Goal: Task Accomplishment & Management: Complete application form

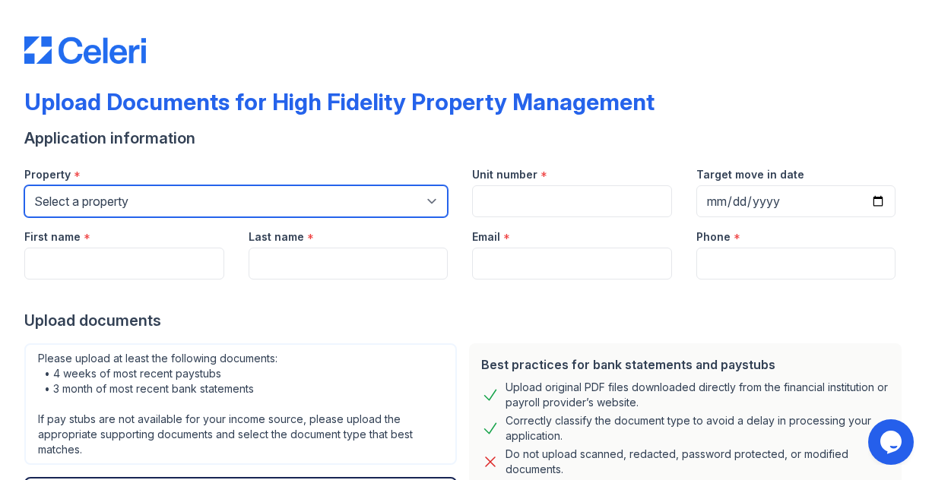
click at [430, 216] on select "Select a property [STREET_ADDRESS][GEOGRAPHIC_DATA][US_STATE][STREET_ADDRESS] […" at bounding box center [235, 201] width 423 height 32
select select "1983"
click at [27, 208] on select "Select a property [STREET_ADDRESS][GEOGRAPHIC_DATA][US_STATE][STREET_ADDRESS] […" at bounding box center [235, 201] width 423 height 32
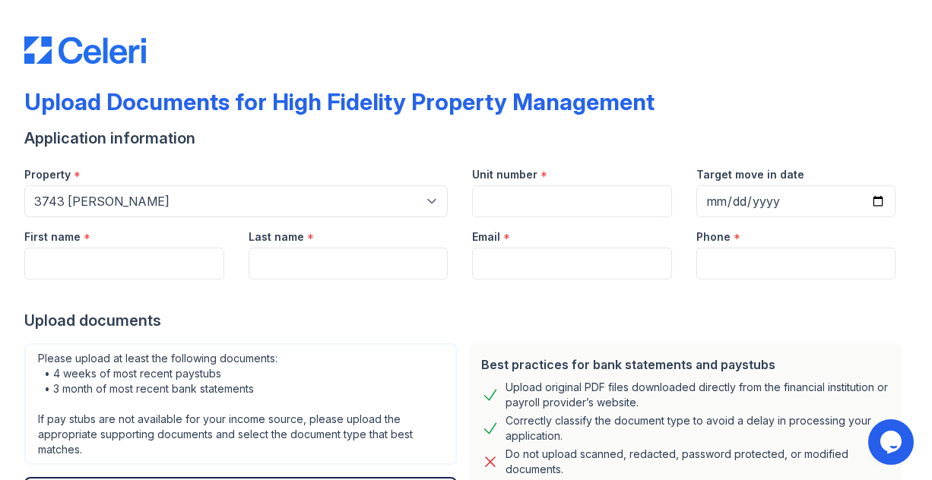
click at [536, 185] on div "Unit number *" at bounding box center [572, 170] width 200 height 30
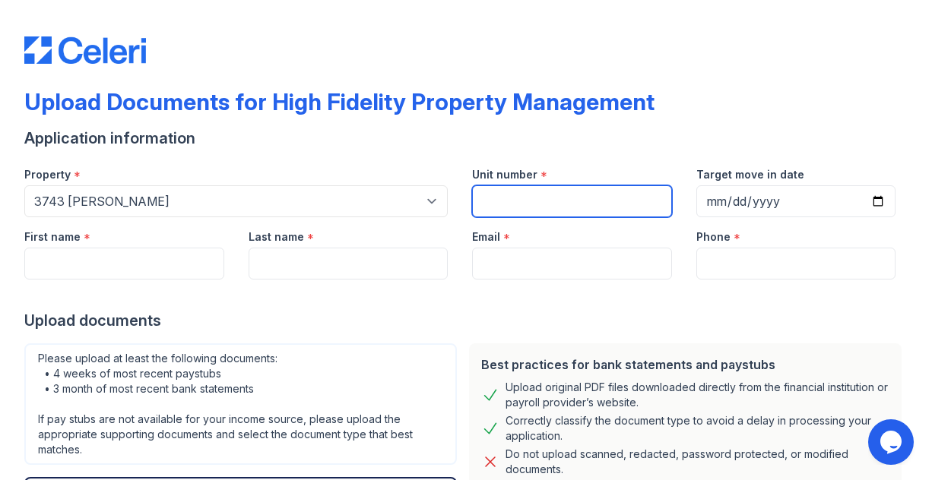
click at [534, 217] on input "Unit number" at bounding box center [572, 201] width 200 height 32
type input "CH2"
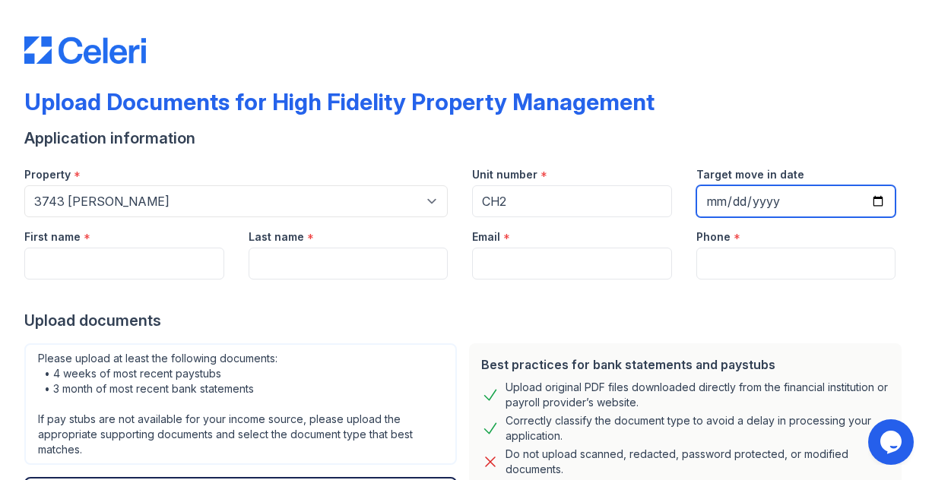
click at [834, 217] on input "Target move in date" at bounding box center [796, 201] width 200 height 32
click at [861, 217] on input "Target move in date" at bounding box center [796, 201] width 200 height 32
type input "[DATE]"
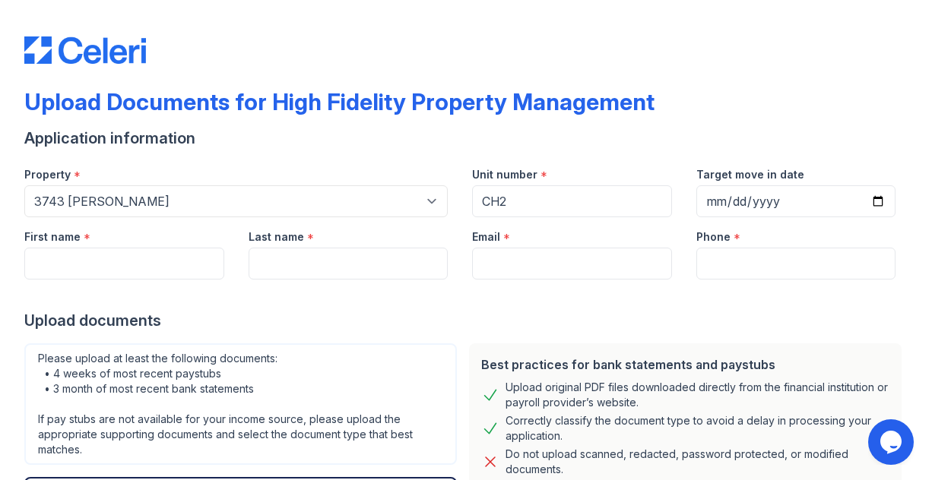
click at [647, 310] on div at bounding box center [465, 295] width 883 height 30
click at [141, 280] on input "First name" at bounding box center [124, 264] width 200 height 32
type input "L"
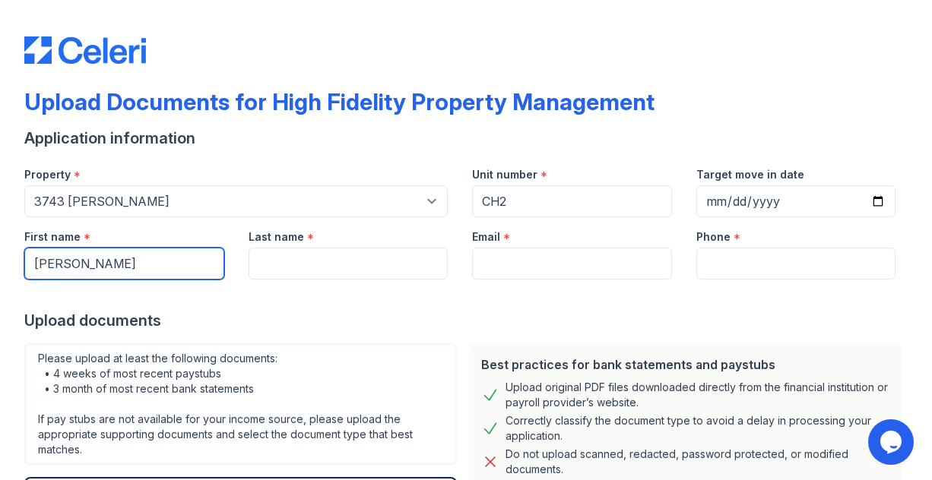
type input "[PERSON_NAME]"
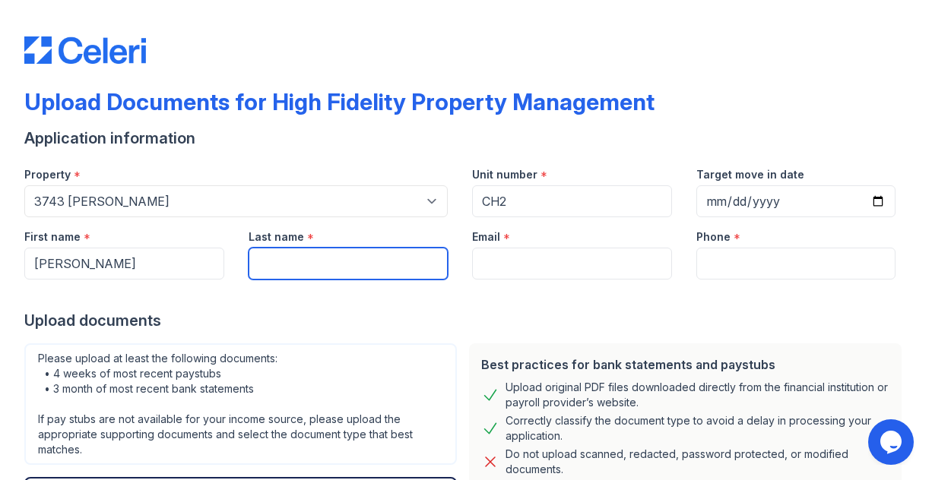
click at [288, 280] on input "Last name" at bounding box center [349, 264] width 200 height 32
type input "[PERSON_NAME]"
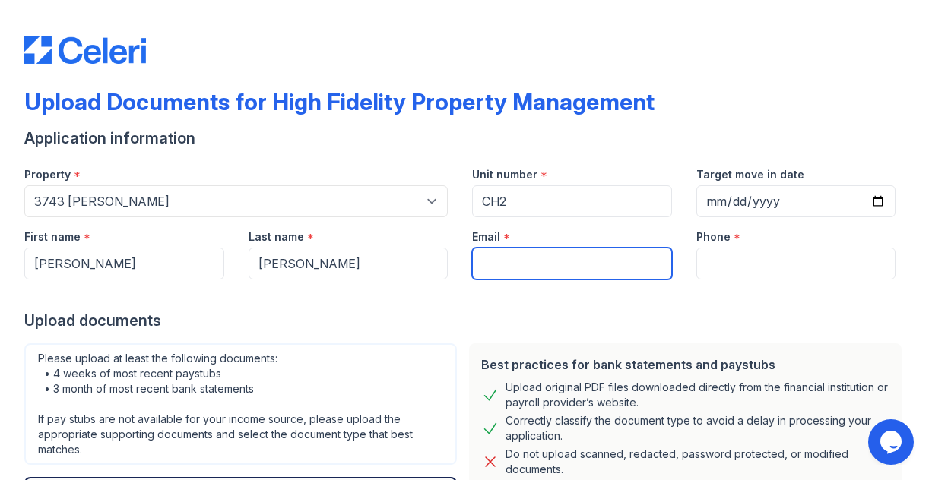
click at [521, 280] on input "Email" at bounding box center [572, 264] width 200 height 32
type input "[EMAIL_ADDRESS][DOMAIN_NAME]"
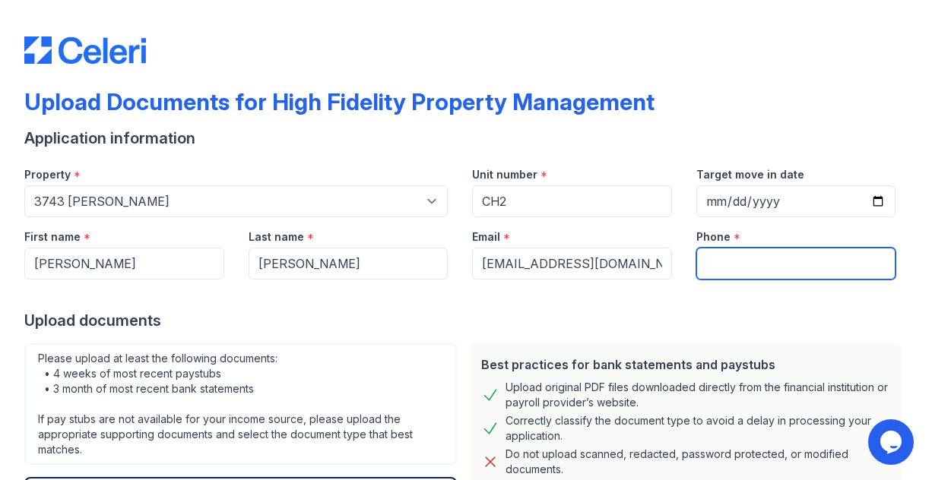
click at [721, 280] on input "Phone" at bounding box center [796, 264] width 200 height 32
type input "9204618728"
click at [617, 397] on div "Best practices for bank statements and paystubs Upload original PDF files downl…" at bounding box center [685, 471] width 433 height 255
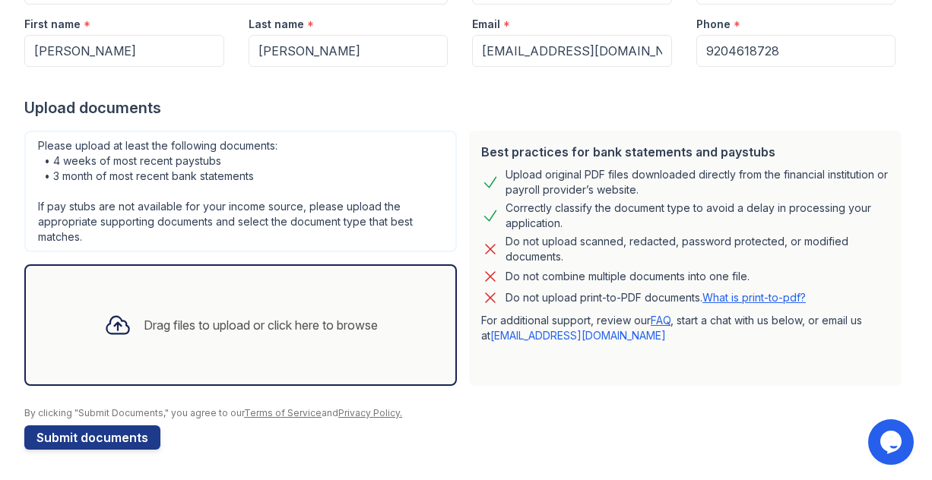
scroll to position [272, 0]
click at [267, 316] on div "Drag files to upload or click here to browse" at bounding box center [241, 326] width 298 height 52
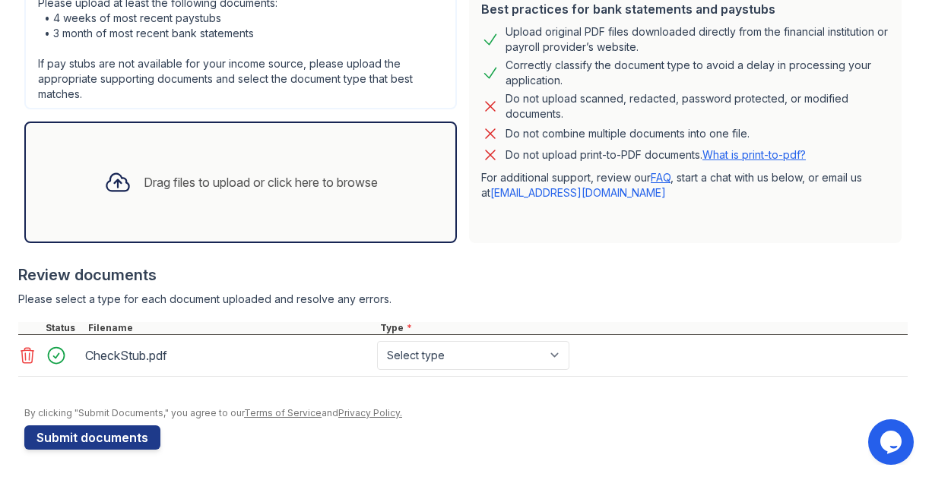
scroll to position [457, 0]
click at [569, 341] on select "Select type Paystub Bank Statement Offer Letter Tax Documents Benefit Award Let…" at bounding box center [473, 355] width 192 height 29
select select "paystub"
click at [424, 341] on select "Select type Paystub Bank Statement Offer Letter Tax Documents Benefit Award Let…" at bounding box center [473, 355] width 192 height 29
click at [100, 439] on button "Submit documents" at bounding box center [92, 438] width 136 height 24
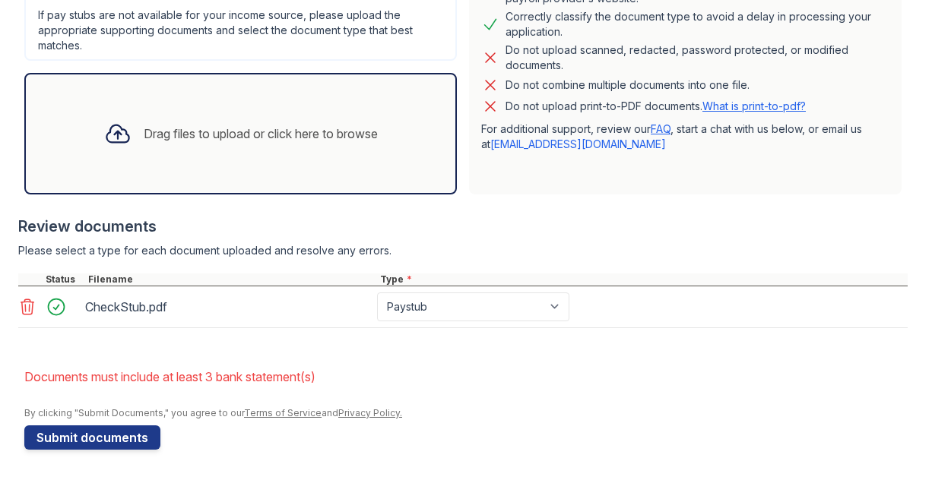
scroll to position [559, 0]
